Goal: Task Accomplishment & Management: Use online tool/utility

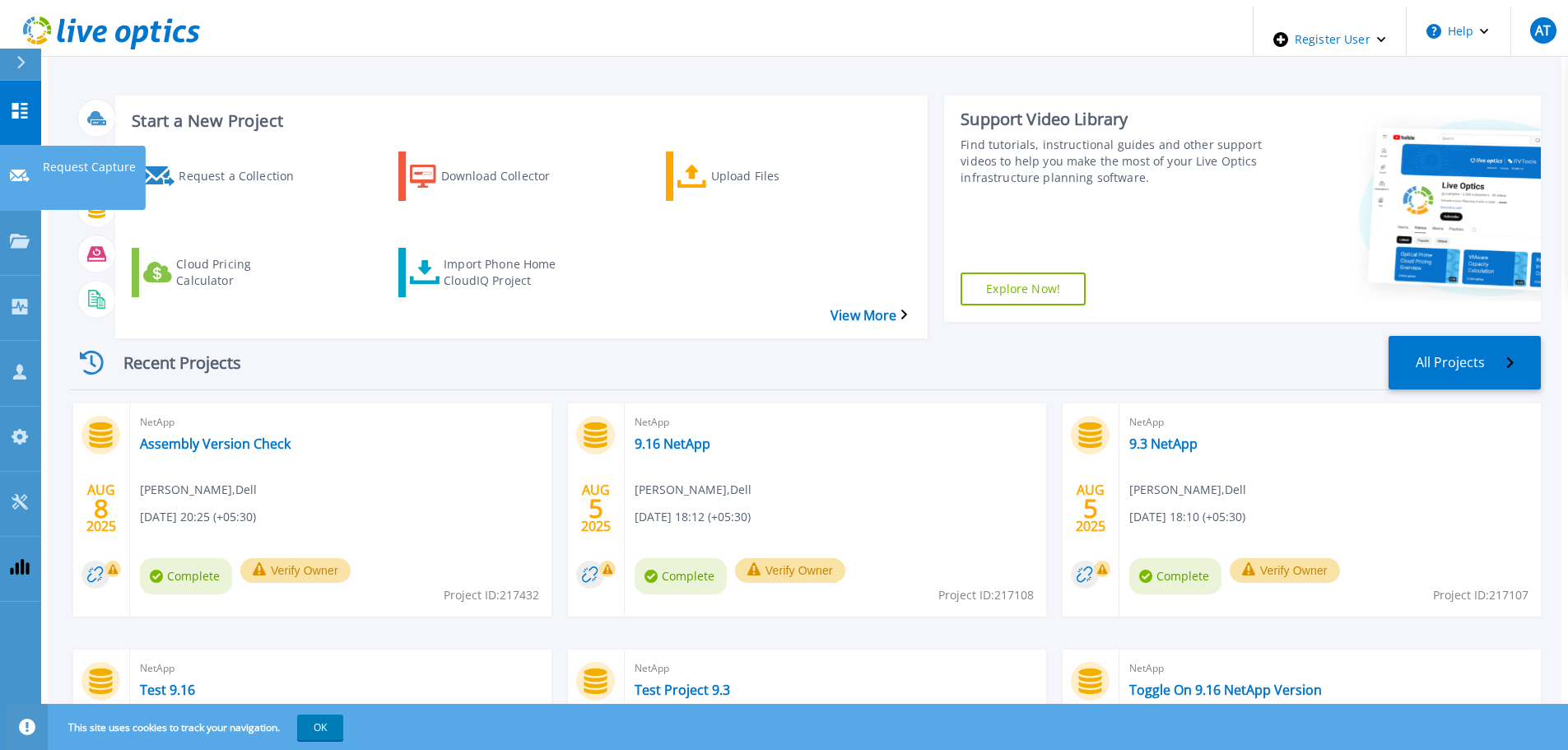
click at [14, 148] on link "Request Capture Request Capture" at bounding box center [20, 178] width 41 height 65
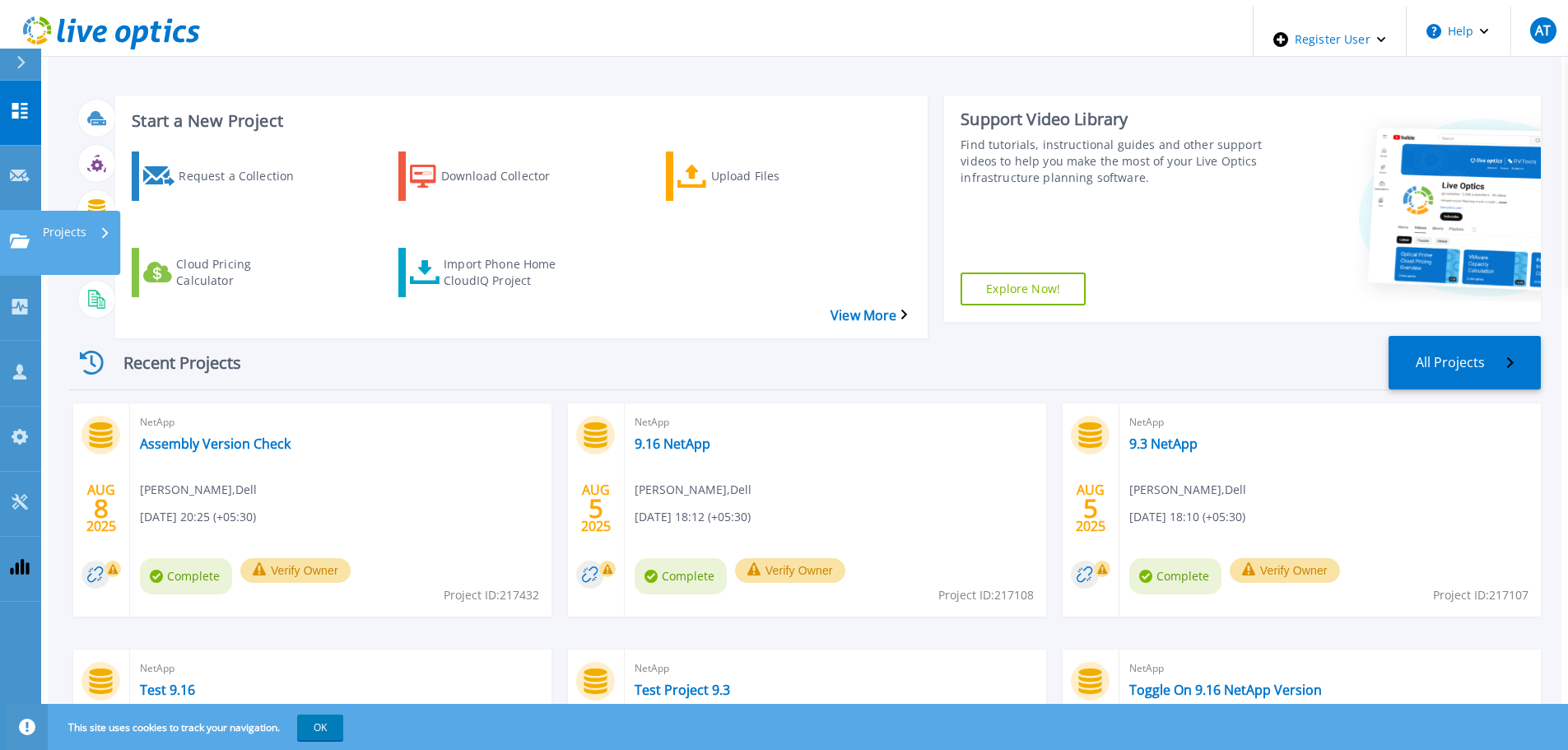
click at [23, 211] on link "Projects Projects" at bounding box center [20, 243] width 41 height 65
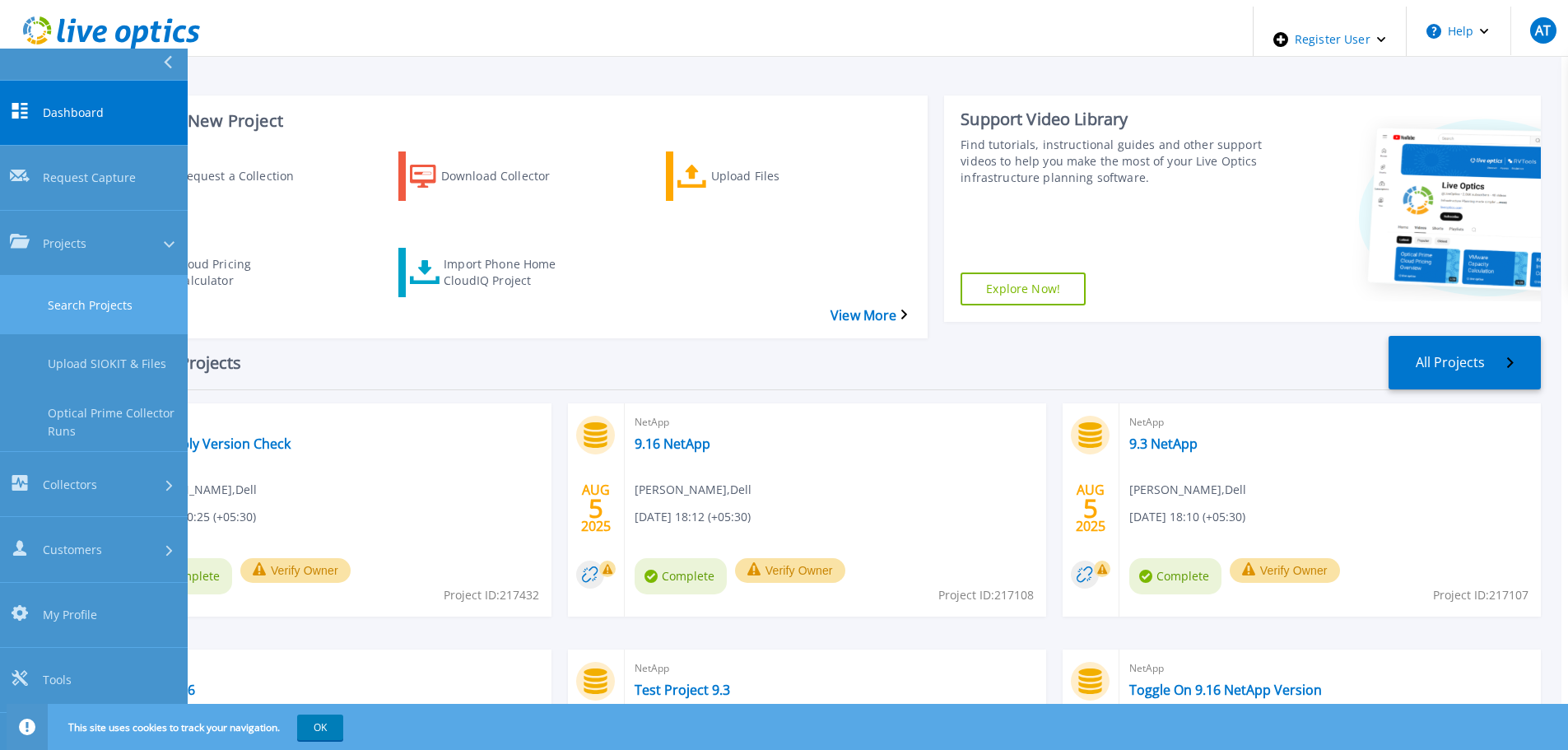
click at [94, 276] on link "Search Projects" at bounding box center [94, 305] width 188 height 58
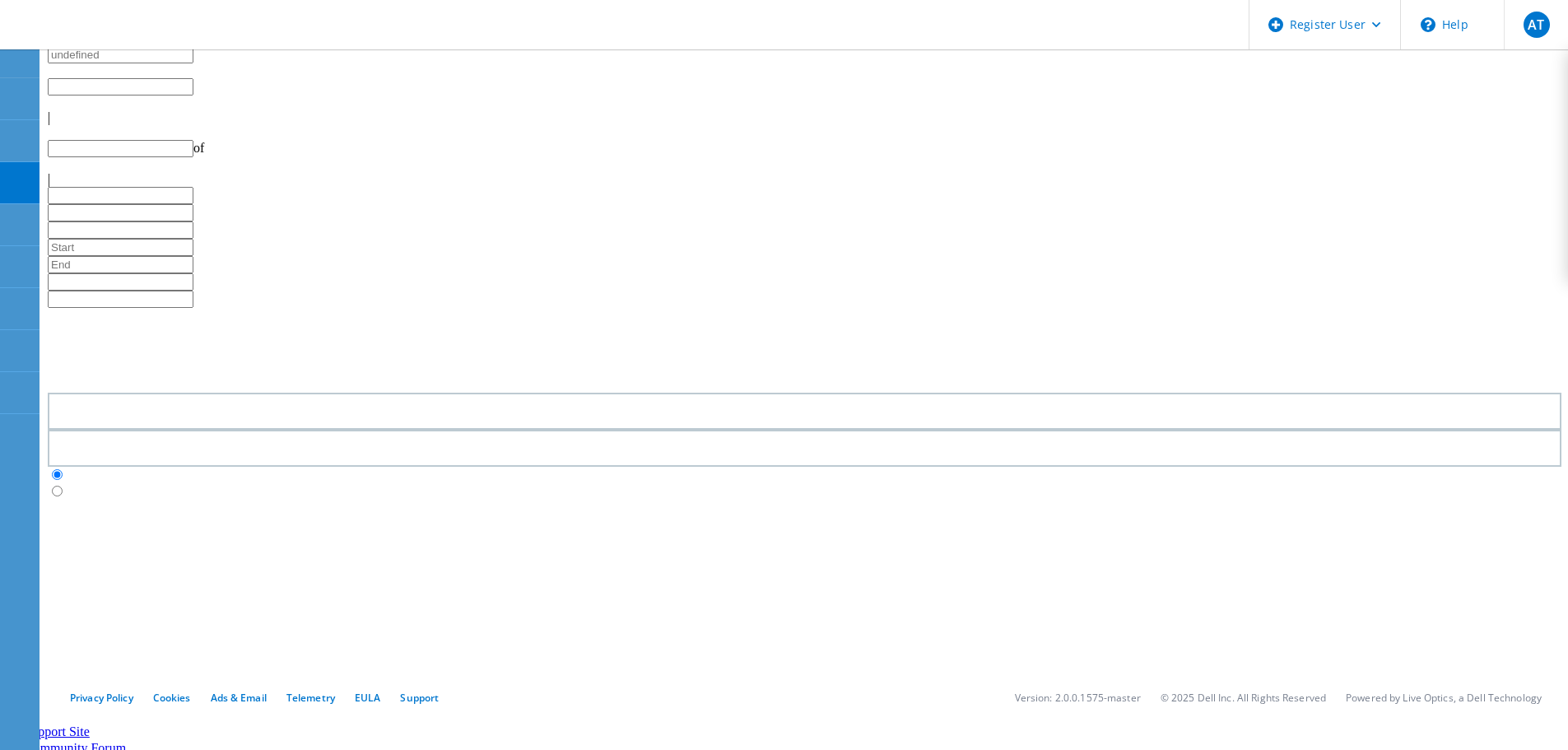
type input "1"
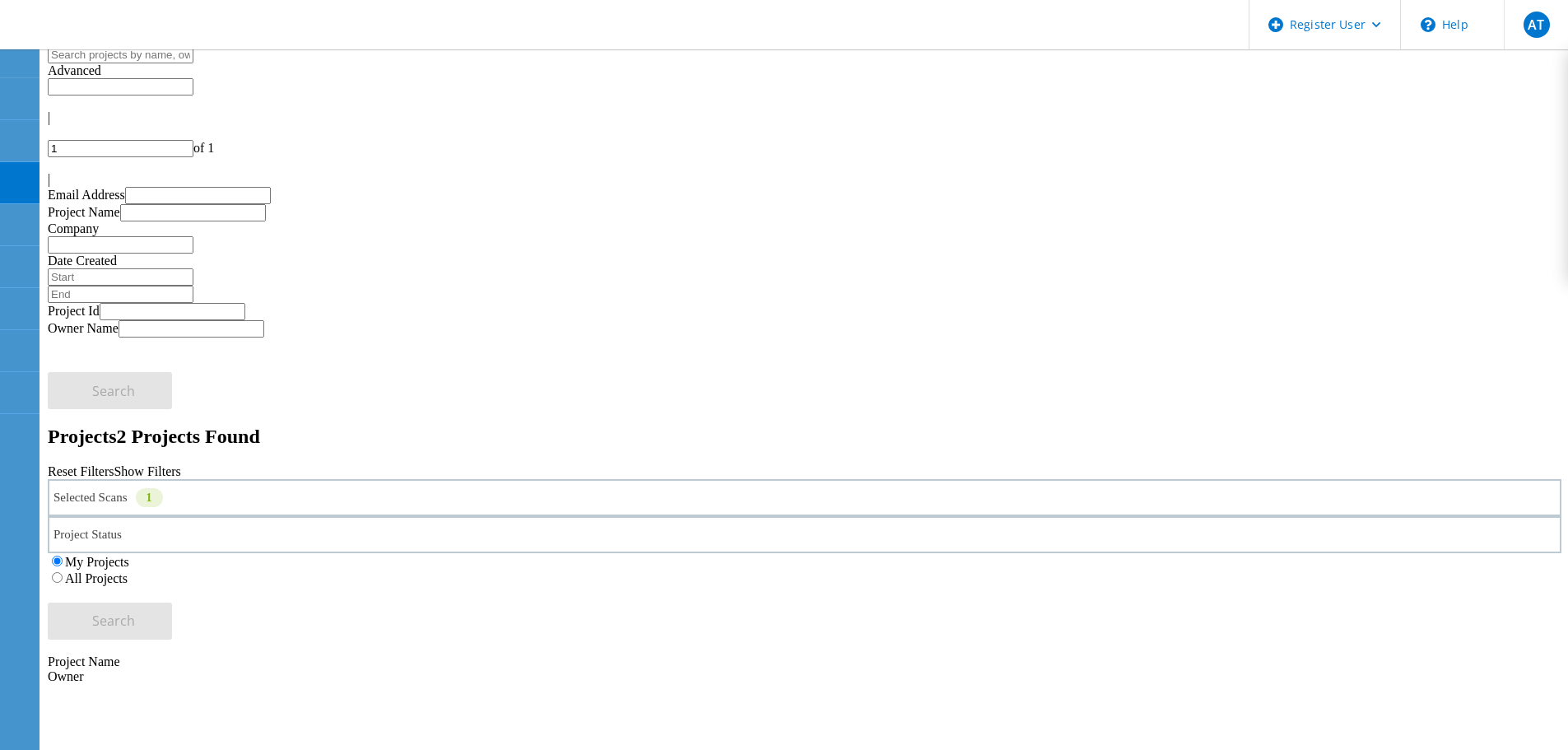
click at [378, 479] on div "Selected Scans 1" at bounding box center [805, 497] width 1514 height 37
